Goal: Find specific page/section: Find specific page/section

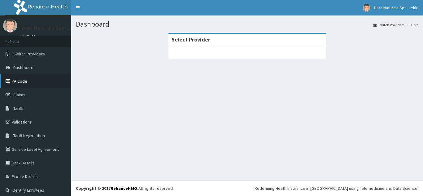
click at [25, 83] on link "PA Code" at bounding box center [35, 81] width 71 height 14
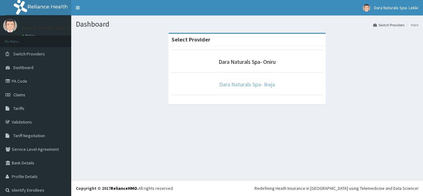
click at [234, 85] on link "Dara Naturals Spa- Ikeja" at bounding box center [247, 84] width 56 height 7
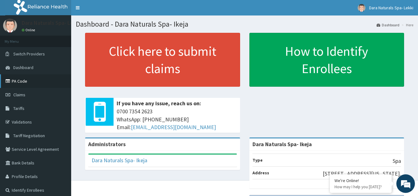
click at [19, 79] on link "PA Code" at bounding box center [35, 81] width 71 height 14
